Goal: Information Seeking & Learning: Learn about a topic

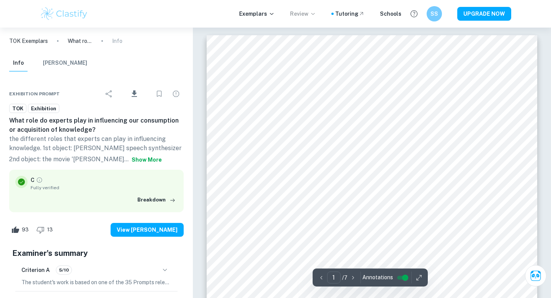
click at [310, 16] on p "Review" at bounding box center [303, 14] width 26 height 8
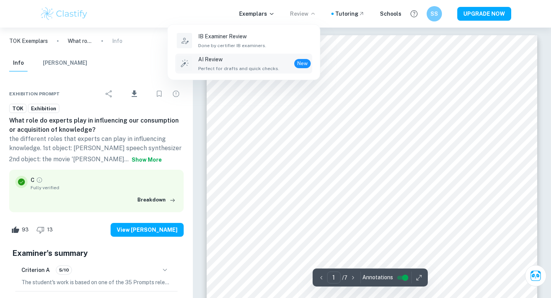
click at [264, 62] on p "AI Review" at bounding box center [238, 59] width 81 height 8
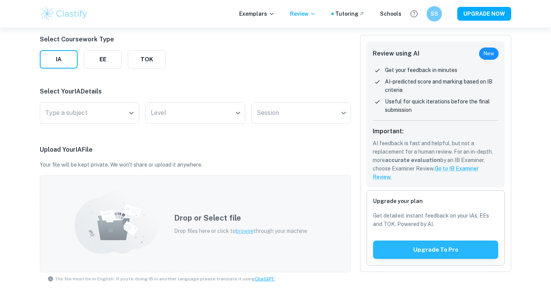
scroll to position [96, 0]
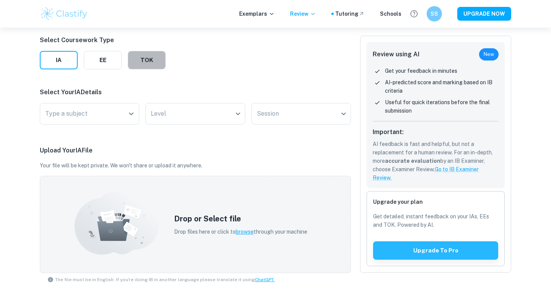
click at [143, 65] on button "TOK" at bounding box center [147, 60] width 38 height 18
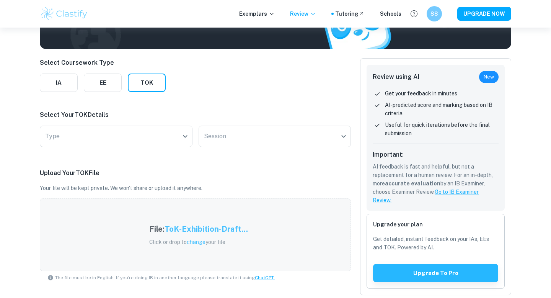
scroll to position [71, 0]
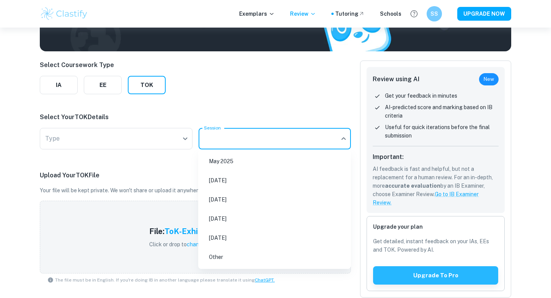
click at [235, 140] on body "We value your privacy We use cookies to enhance your browsing experience, serve…" at bounding box center [275, 105] width 551 height 298
click at [136, 134] on div at bounding box center [275, 149] width 551 height 298
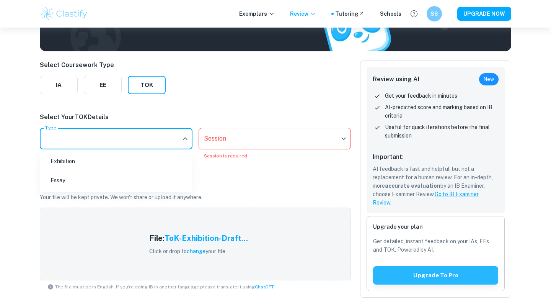
click at [135, 139] on body "We value your privacy We use cookies to enhance your browsing experience, serve…" at bounding box center [275, 105] width 551 height 298
click at [132, 159] on li "Exhibition" at bounding box center [116, 161] width 147 height 18
type input "Exhibition"
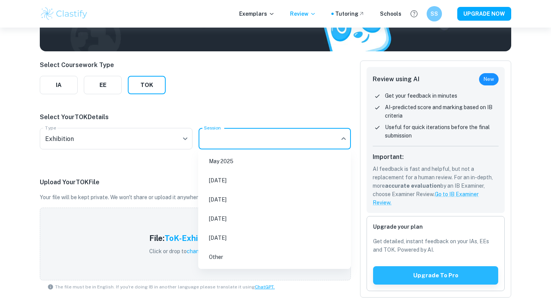
click at [279, 135] on body "We value your privacy We use cookies to enhance your browsing experience, serve…" at bounding box center [275, 105] width 551 height 298
click at [244, 203] on li "May 2026" at bounding box center [274, 200] width 147 height 18
type input "M26"
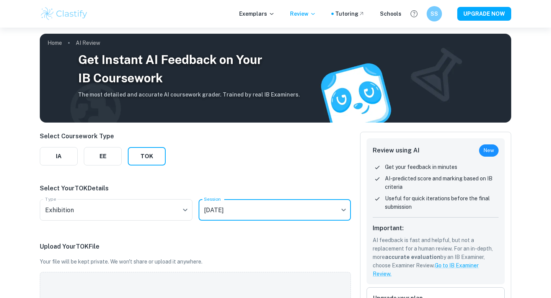
scroll to position [191, 0]
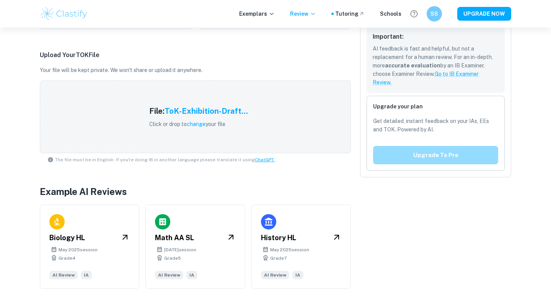
click at [416, 152] on button "Upgrade to pro" at bounding box center [435, 155] width 125 height 18
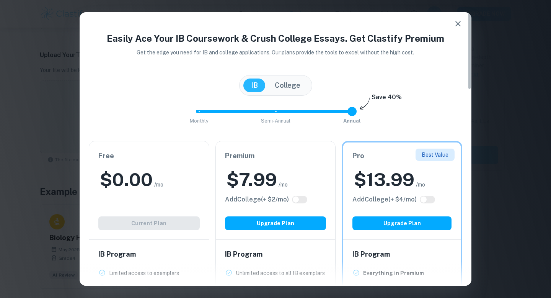
click at [121, 169] on h2 "$ 0.00" at bounding box center [126, 179] width 53 height 24
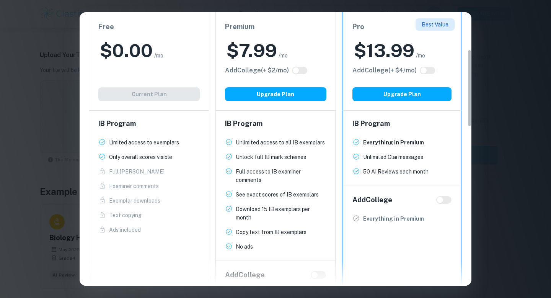
scroll to position [125, 0]
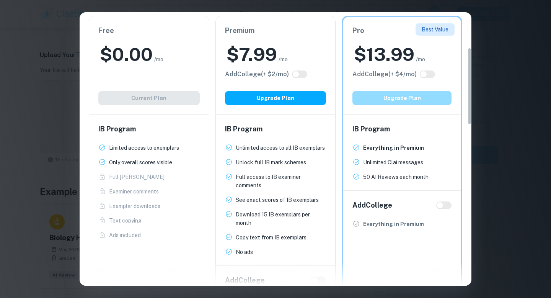
click at [421, 99] on button "Upgrade Plan" at bounding box center [401, 98] width 99 height 14
click at [36, 68] on div "Easily Ace Your IB Coursework & Crush College Essays. Get Clastify Premium Get …" at bounding box center [275, 149] width 551 height 298
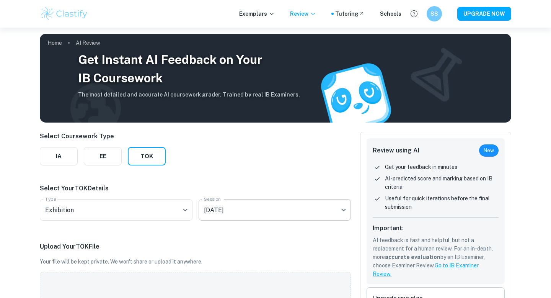
scroll to position [191, 0]
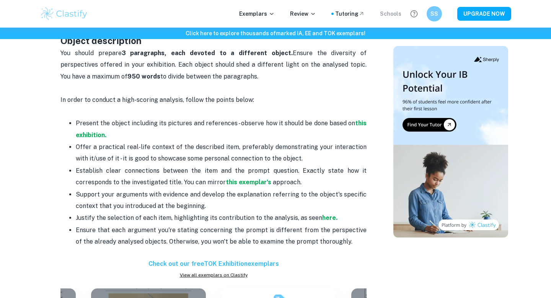
scroll to position [447, 0]
click at [239, 115] on p "In order to conduct a high-scoring analysis, follow the points below:" at bounding box center [213, 105] width 306 height 23
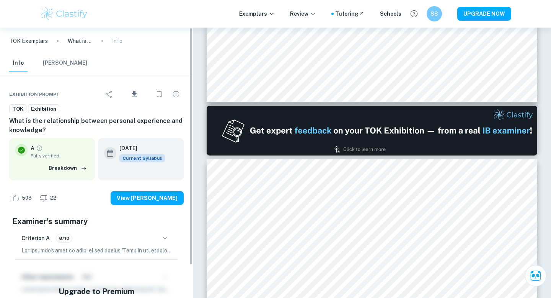
scroll to position [361, 0]
click at [262, 13] on p "Exemplars" at bounding box center [257, 14] width 36 height 8
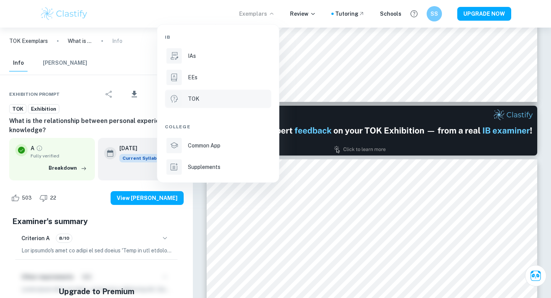
click at [197, 94] on li "TOK" at bounding box center [218, 99] width 106 height 18
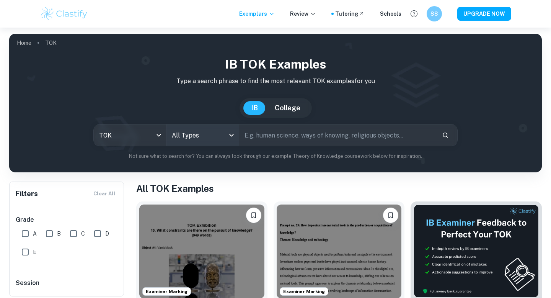
click at [179, 127] on body "We value your privacy We use cookies to enhance your browsing experience, serve…" at bounding box center [275, 177] width 551 height 298
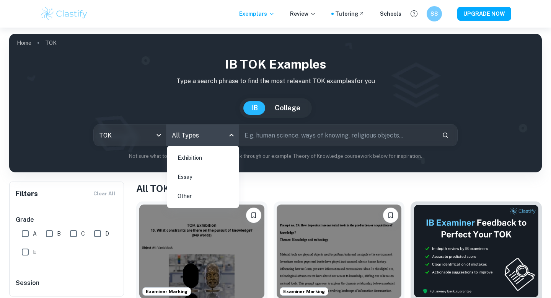
click at [194, 161] on li "Exhibition" at bounding box center [203, 158] width 66 height 18
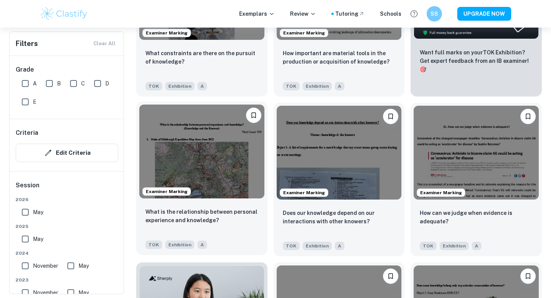
scroll to position [328, 0]
click at [71, 84] on input "C" at bounding box center [73, 83] width 15 height 15
checkbox input "true"
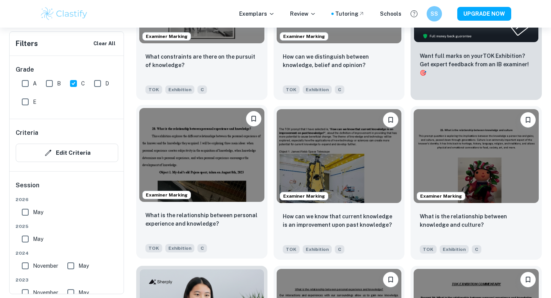
scroll to position [0, 0]
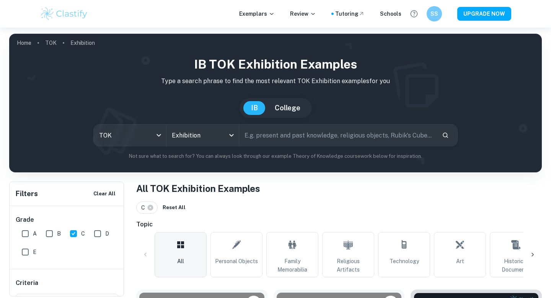
click at [271, 145] on input "text" at bounding box center [337, 134] width 197 height 21
paste input "What role do experts play in influencing our consumption or acquisition of know…"
type input "What role do experts play in influencing our consumption or acquisition of know…"
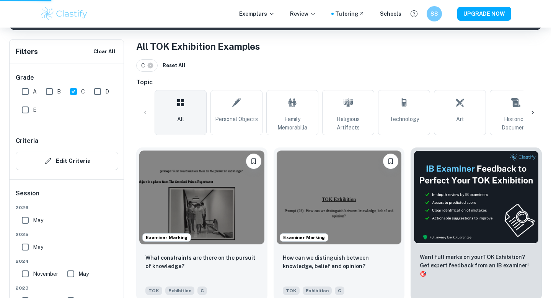
scroll to position [148, 0]
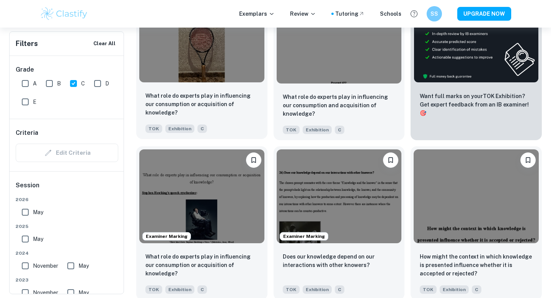
scroll to position [289, 0]
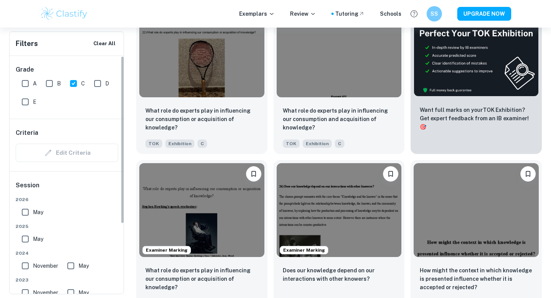
click at [31, 78] on input "A" at bounding box center [25, 83] width 15 height 15
checkbox input "true"
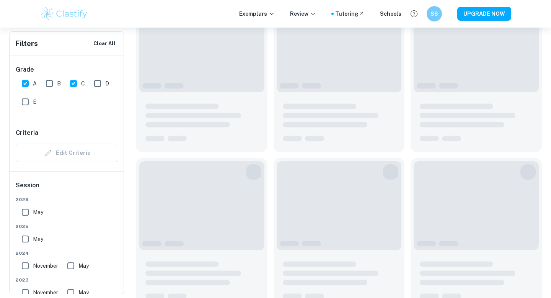
click at [47, 85] on input "B" at bounding box center [49, 83] width 15 height 15
checkbox input "true"
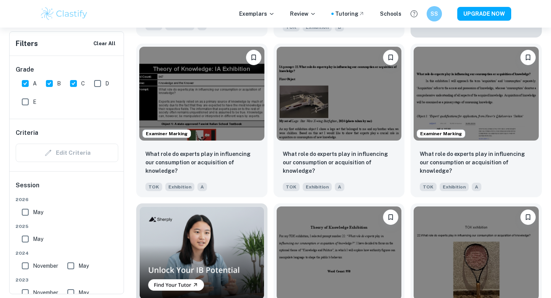
scroll to position [408, 0]
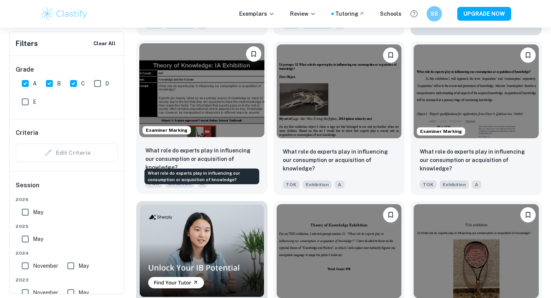
click at [248, 157] on p "What role do experts play in influencing our consumption or acquisition of know…" at bounding box center [201, 158] width 113 height 25
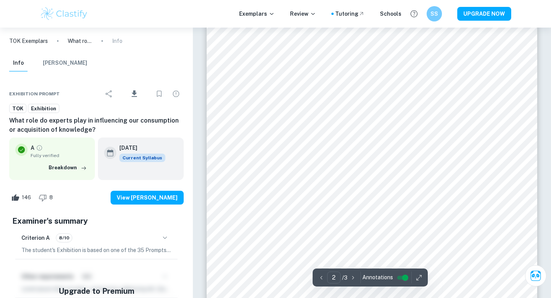
scroll to position [305, 0]
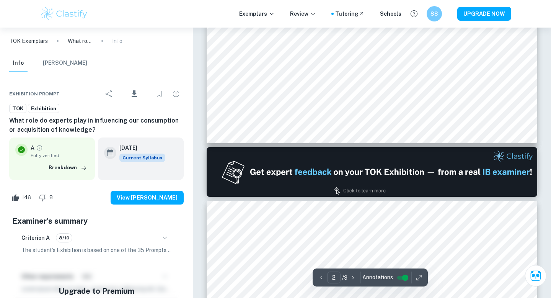
type input "1"
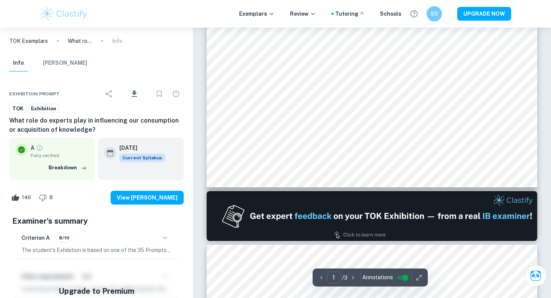
scroll to position [317, 0]
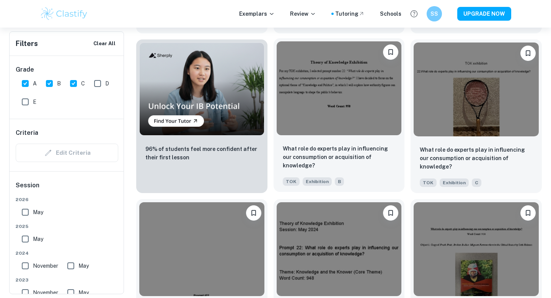
scroll to position [572, 0]
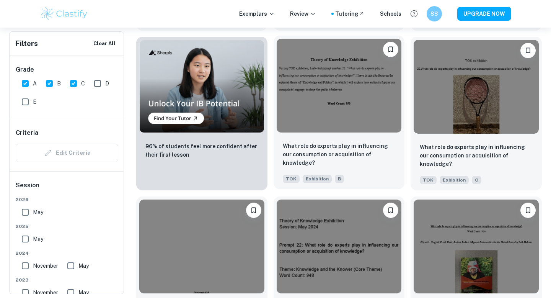
click at [303, 134] on div at bounding box center [339, 86] width 131 height 100
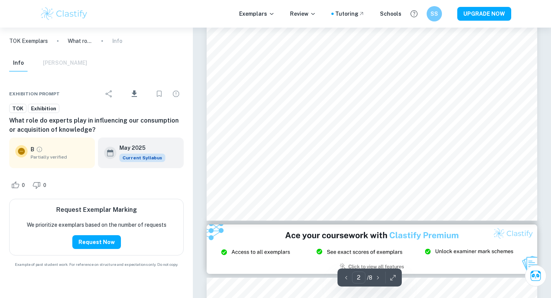
scroll to position [896, 0]
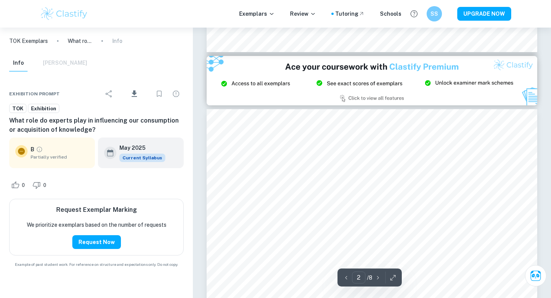
type input "3"
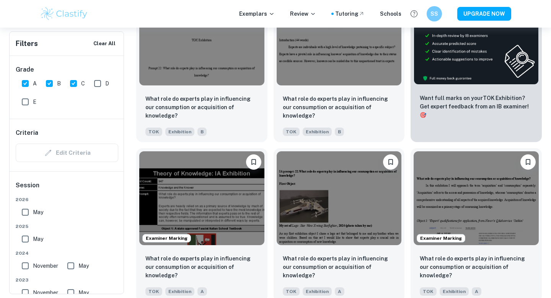
scroll to position [299, 0]
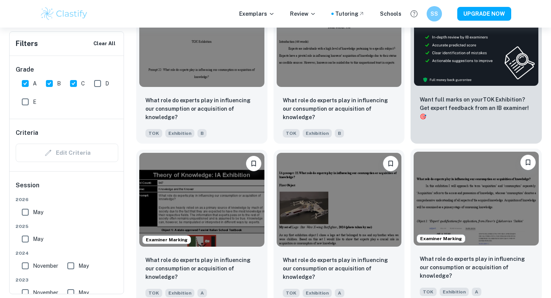
click at [465, 205] on img at bounding box center [476, 199] width 125 height 94
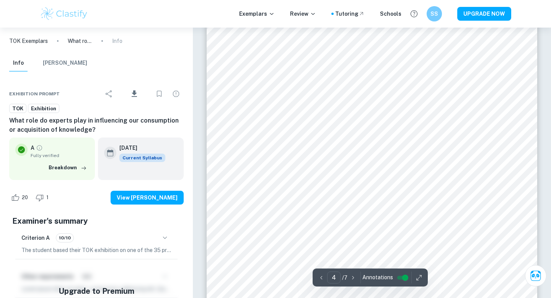
scroll to position [1468, 0]
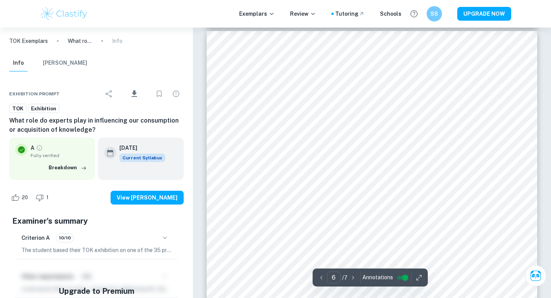
type input "5"
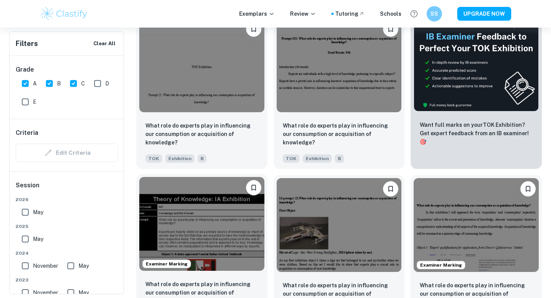
scroll to position [267, 0]
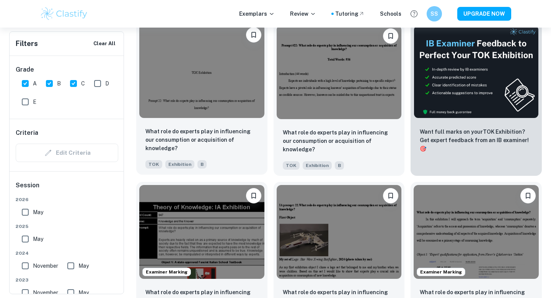
click at [221, 117] on img at bounding box center [201, 71] width 125 height 94
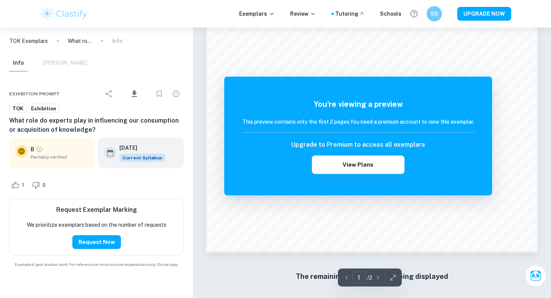
scroll to position [650, 0]
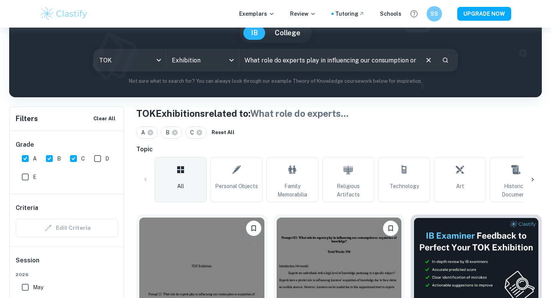
scroll to position [122, 0]
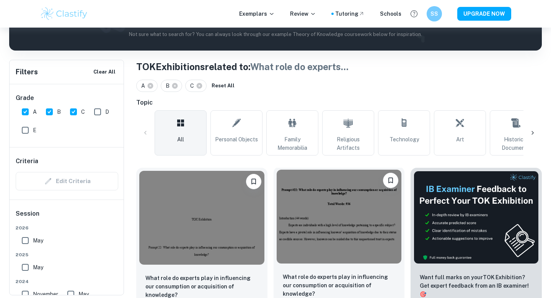
click at [316, 227] on img at bounding box center [339, 217] width 125 height 94
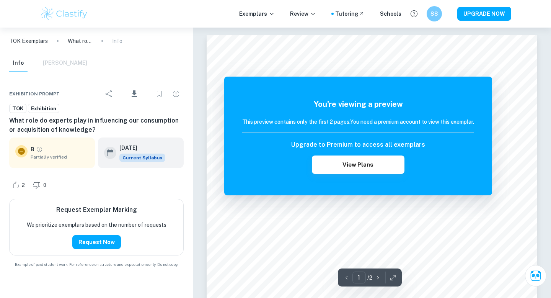
scroll to position [153, 0]
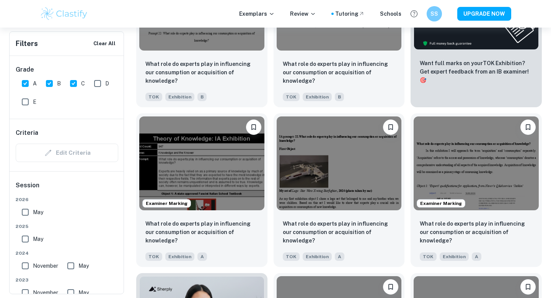
scroll to position [341, 0]
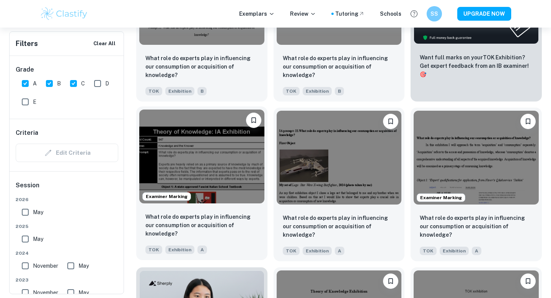
click at [240, 160] on img at bounding box center [201, 156] width 125 height 94
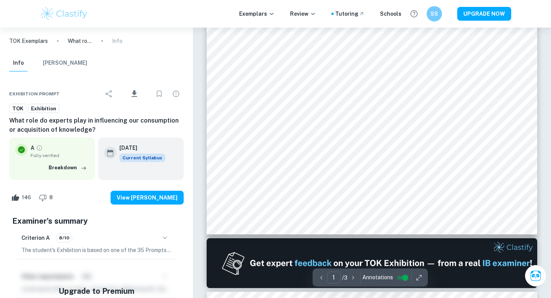
scroll to position [268, 0]
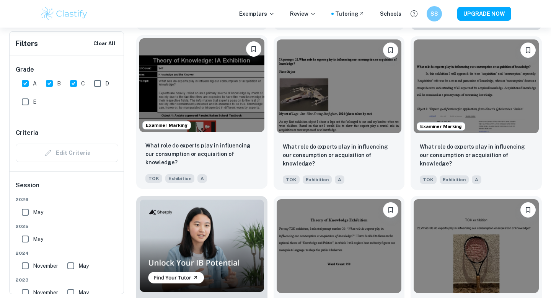
scroll to position [414, 0]
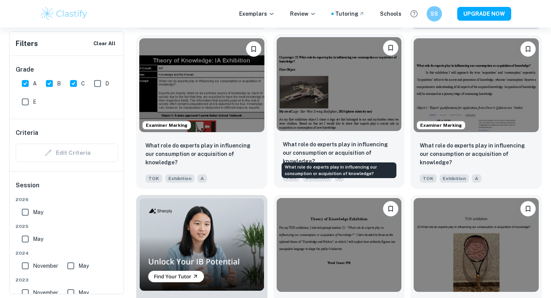
click at [349, 144] on p "What role do experts play in influencing our consumption or acquisition of know…" at bounding box center [339, 152] width 113 height 25
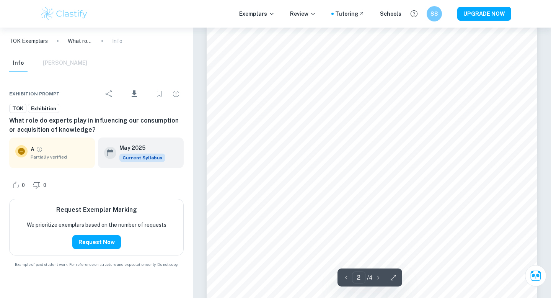
type input "1"
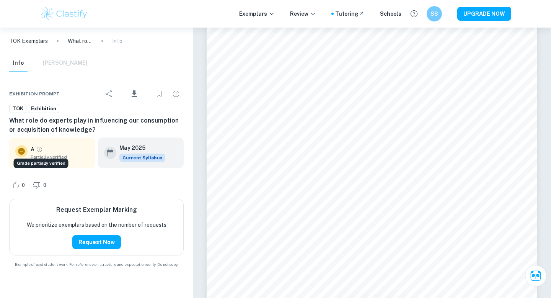
click at [41, 148] on icon "Grade partially verified" at bounding box center [39, 149] width 7 height 7
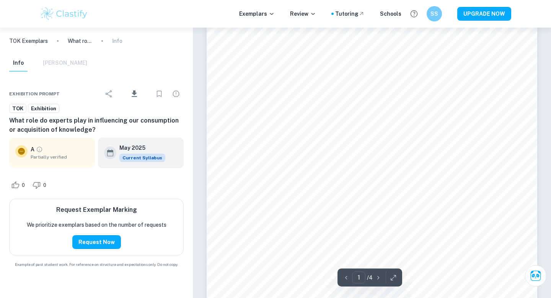
scroll to position [147, 0]
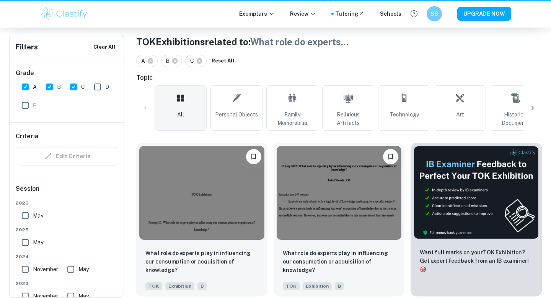
scroll to position [414, 0]
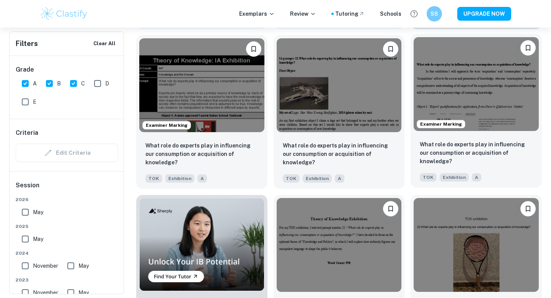
click at [483, 107] on img at bounding box center [476, 84] width 125 height 94
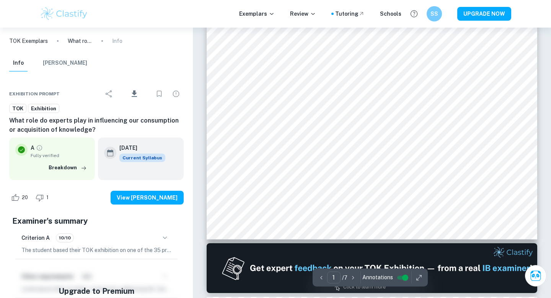
scroll to position [223, 0]
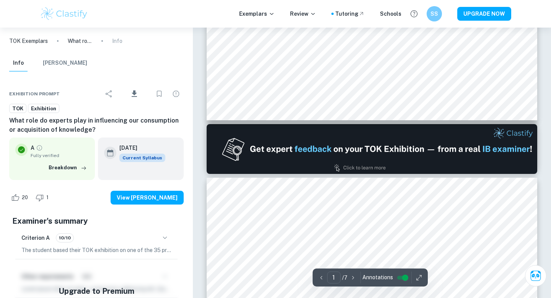
type input "2"
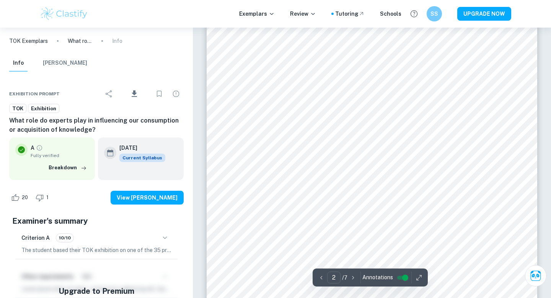
scroll to position [624, 0]
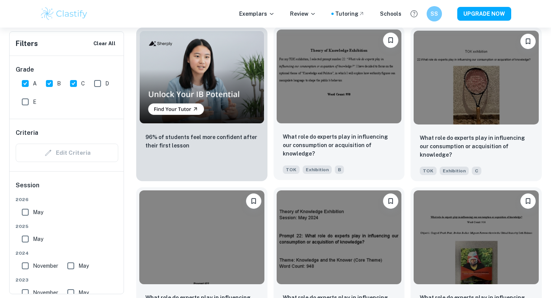
scroll to position [589, 0]
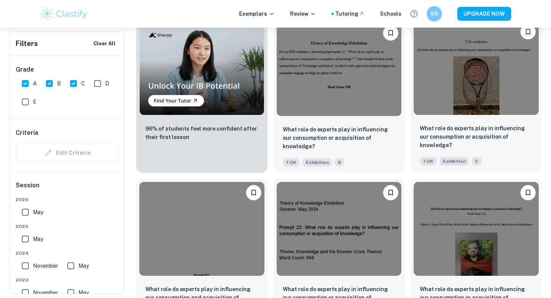
click at [445, 117] on div at bounding box center [476, 68] width 131 height 100
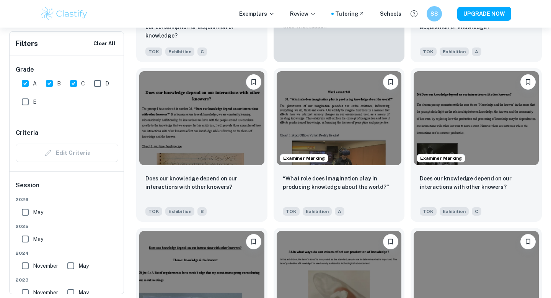
scroll to position [1506, 0]
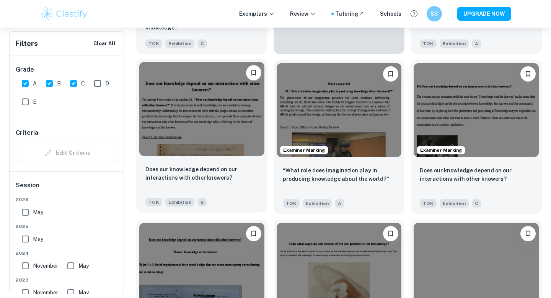
click at [223, 144] on img at bounding box center [201, 109] width 125 height 94
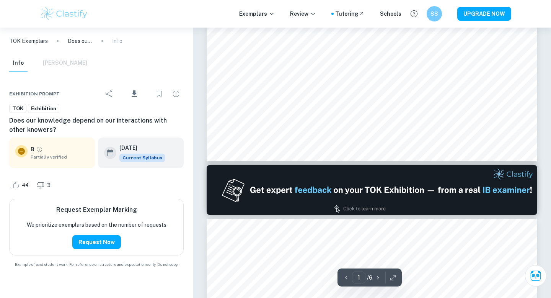
scroll to position [327, 0]
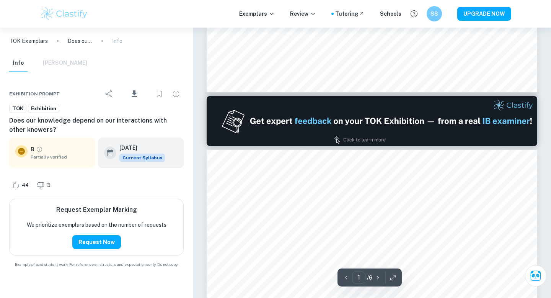
type input "2"
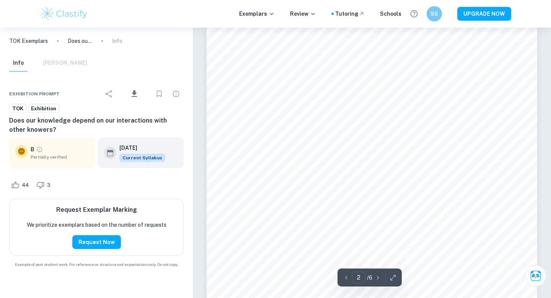
scroll to position [525, 0]
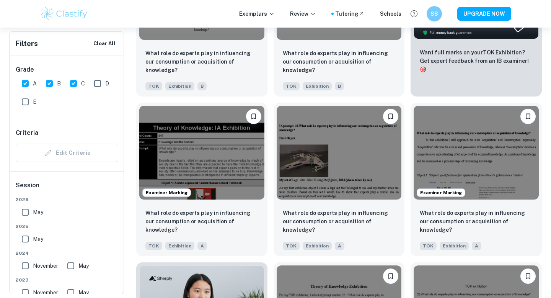
scroll to position [356, 0]
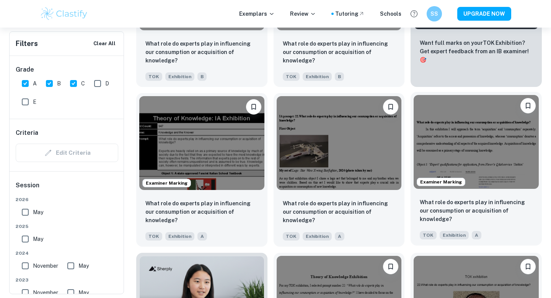
click at [461, 130] on img at bounding box center [476, 142] width 125 height 94
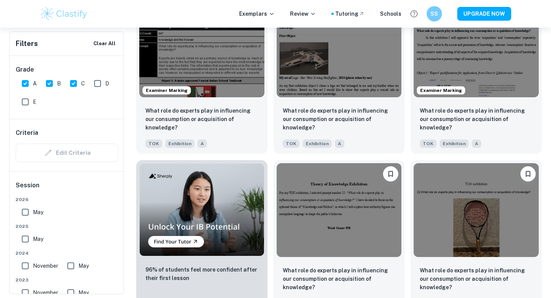
scroll to position [484, 0]
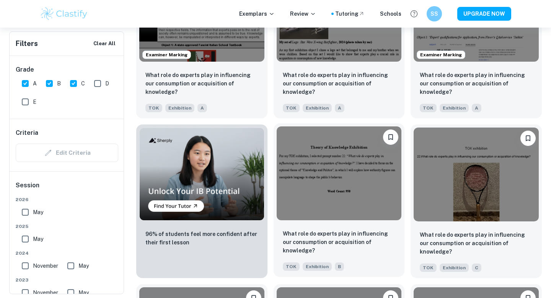
click at [361, 172] on img at bounding box center [339, 173] width 125 height 94
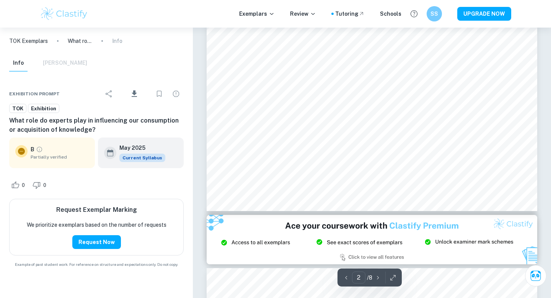
scroll to position [738, 0]
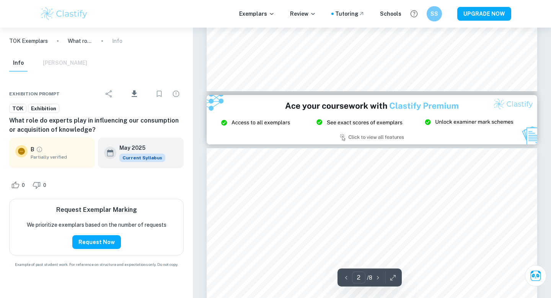
type input "3"
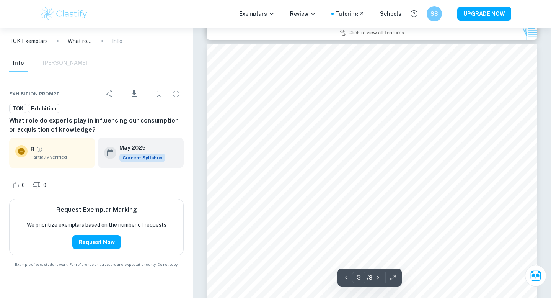
scroll to position [965, 0]
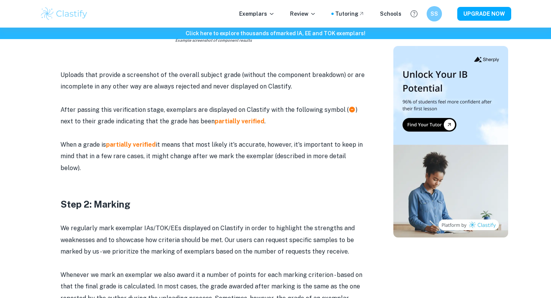
scroll to position [623, 0]
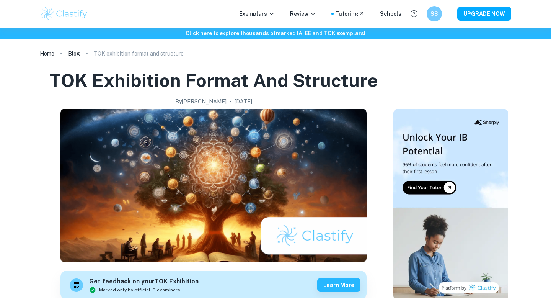
scroll to position [447, 0]
